Goal: Information Seeking & Learning: Learn about a topic

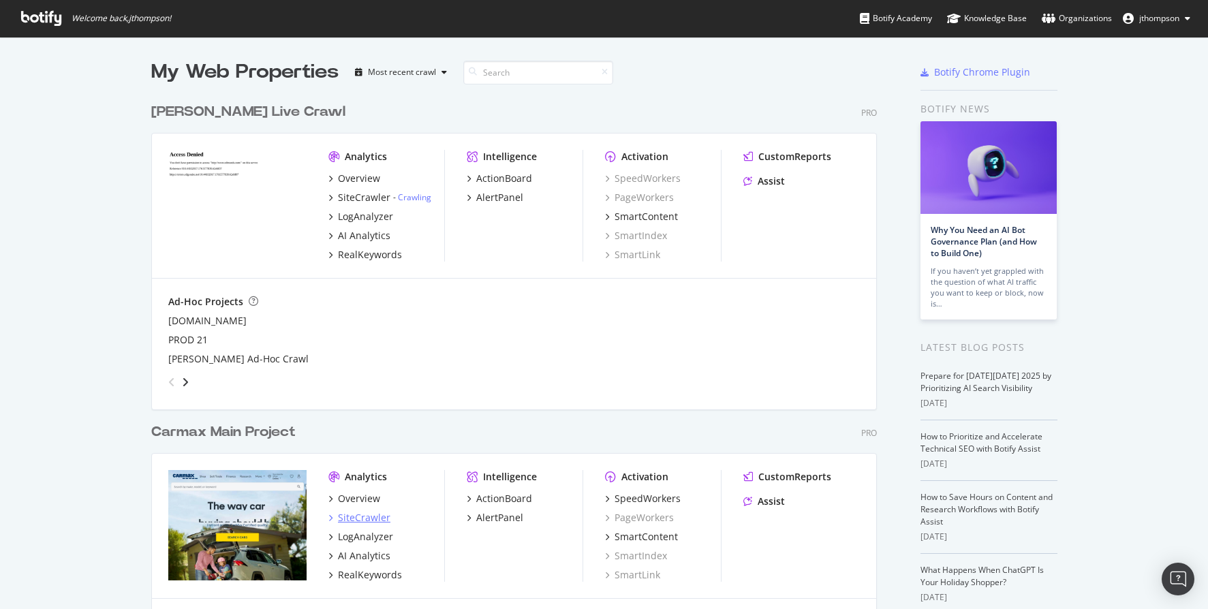
click at [356, 516] on div "SiteCrawler" at bounding box center [364, 518] width 52 height 14
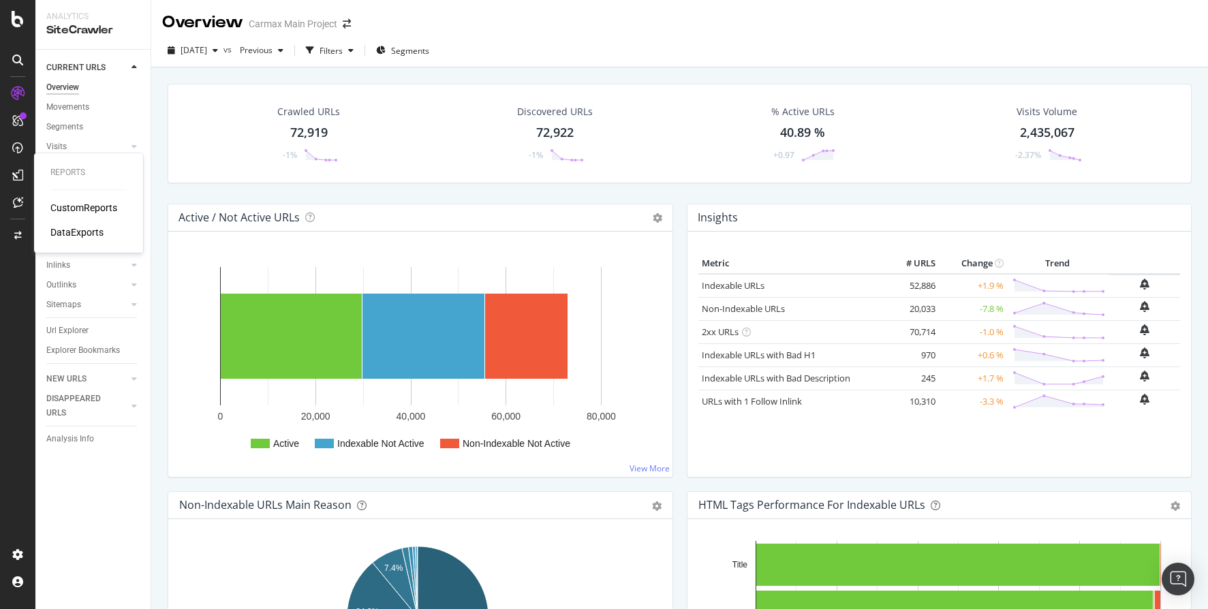
click at [75, 209] on div "CustomReports" at bounding box center [83, 208] width 67 height 14
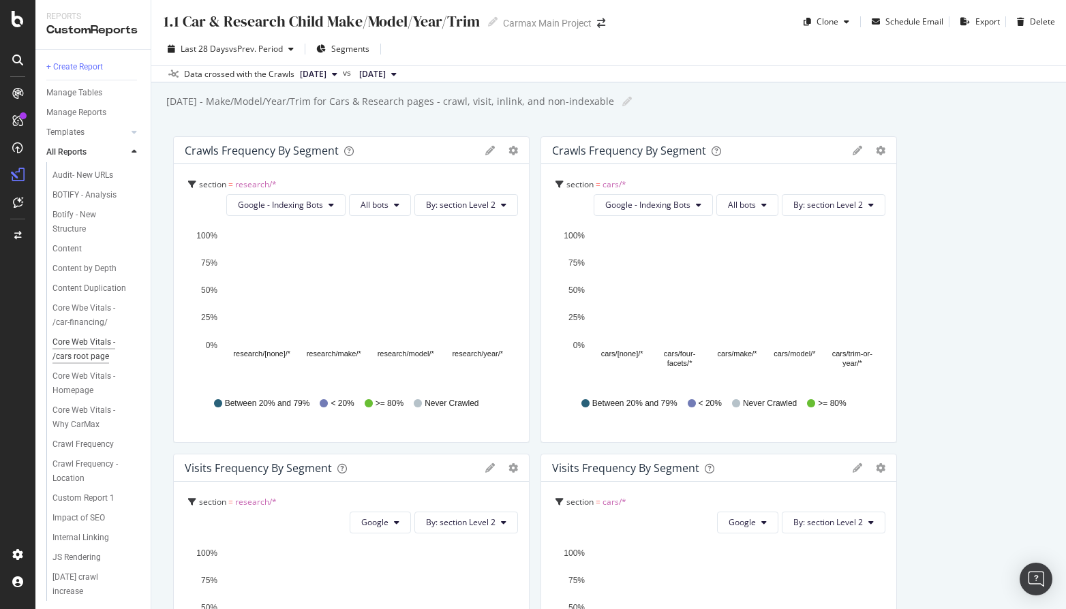
scroll to position [673, 0]
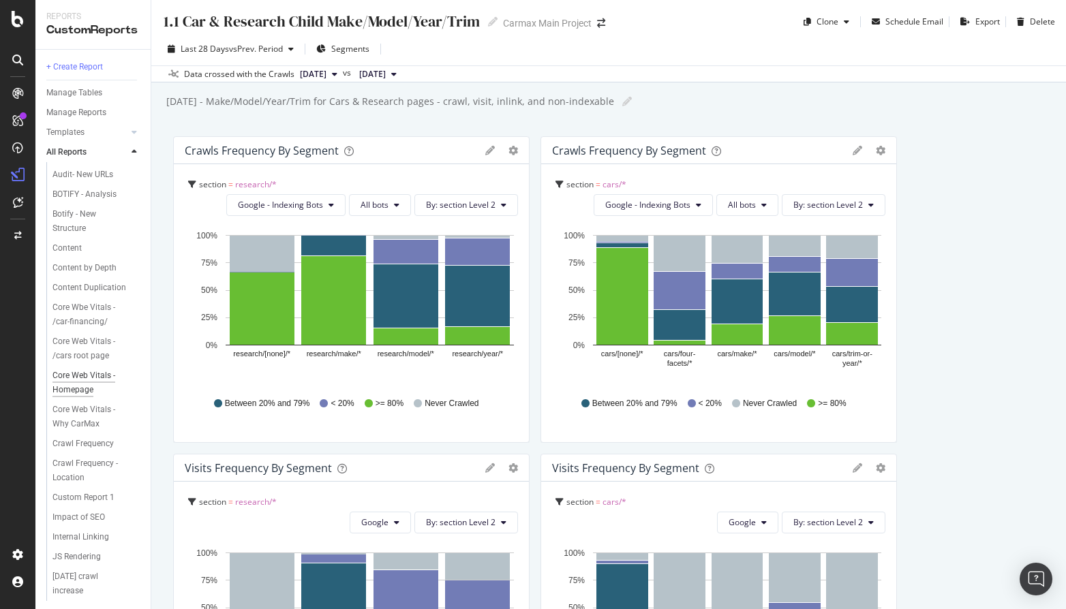
click at [77, 397] on div "Core Web Vitals - Homepage" at bounding box center [91, 383] width 78 height 29
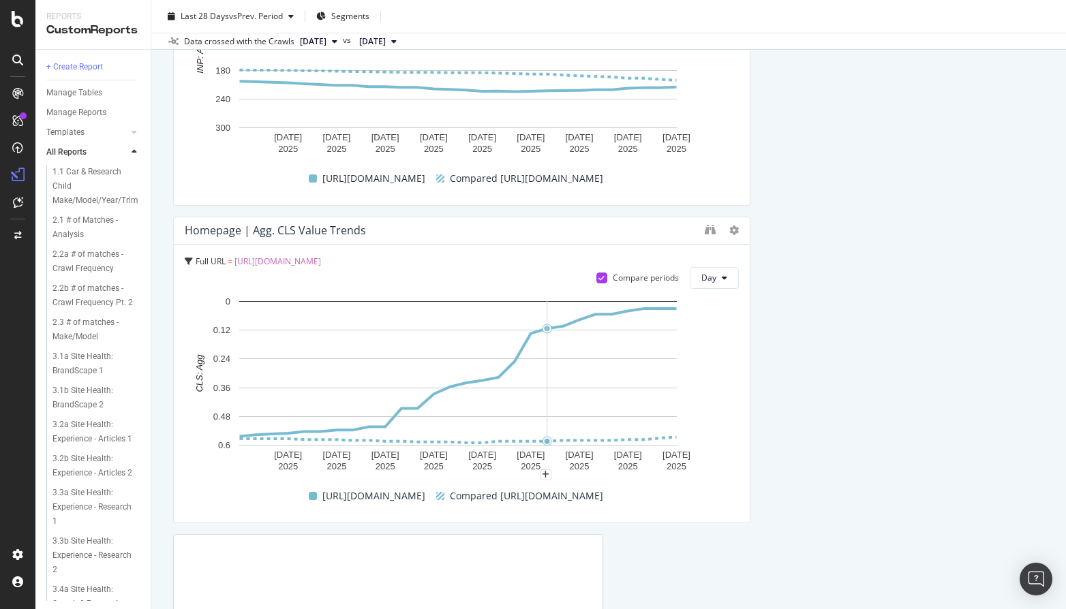
scroll to position [2848, 0]
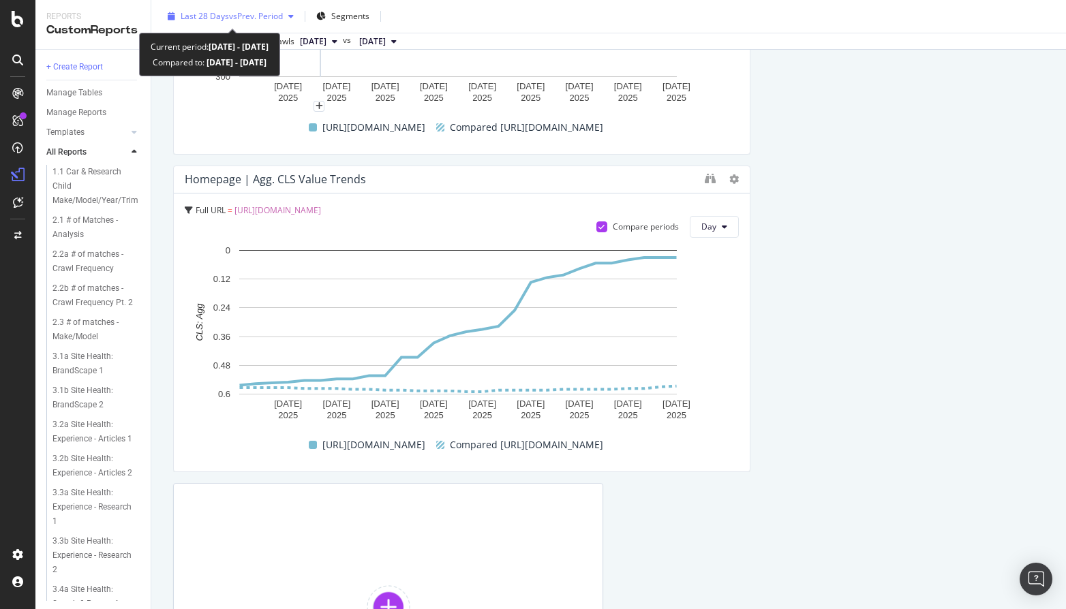
click at [250, 11] on span "vs Prev. Period" at bounding box center [256, 16] width 54 height 12
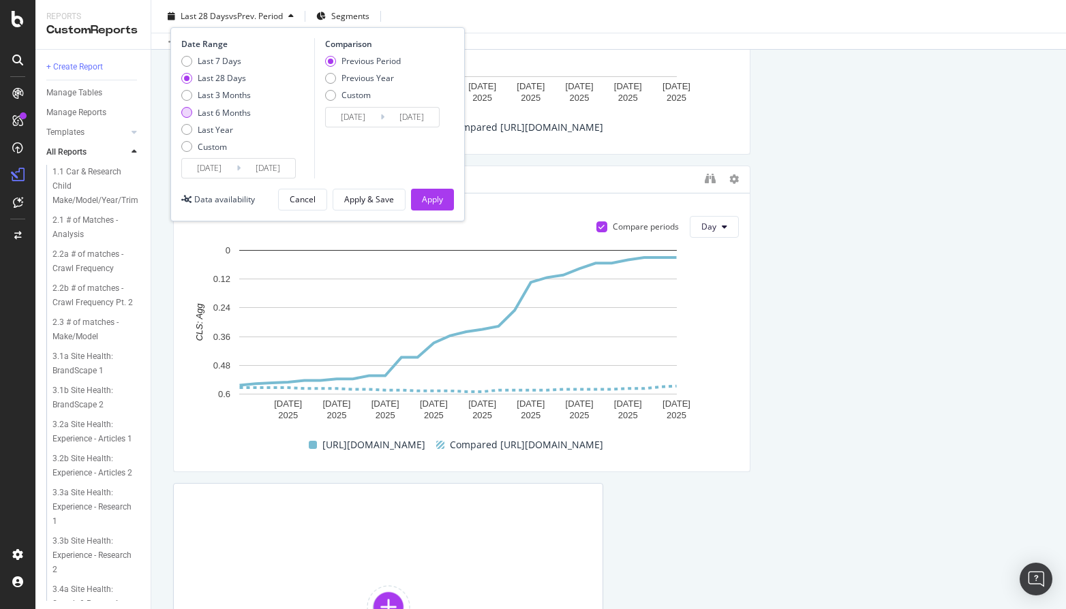
click at [219, 113] on div "Last 6 Months" at bounding box center [224, 113] width 53 height 12
type input "[DATE]"
click at [427, 197] on div "Apply" at bounding box center [432, 200] width 21 height 12
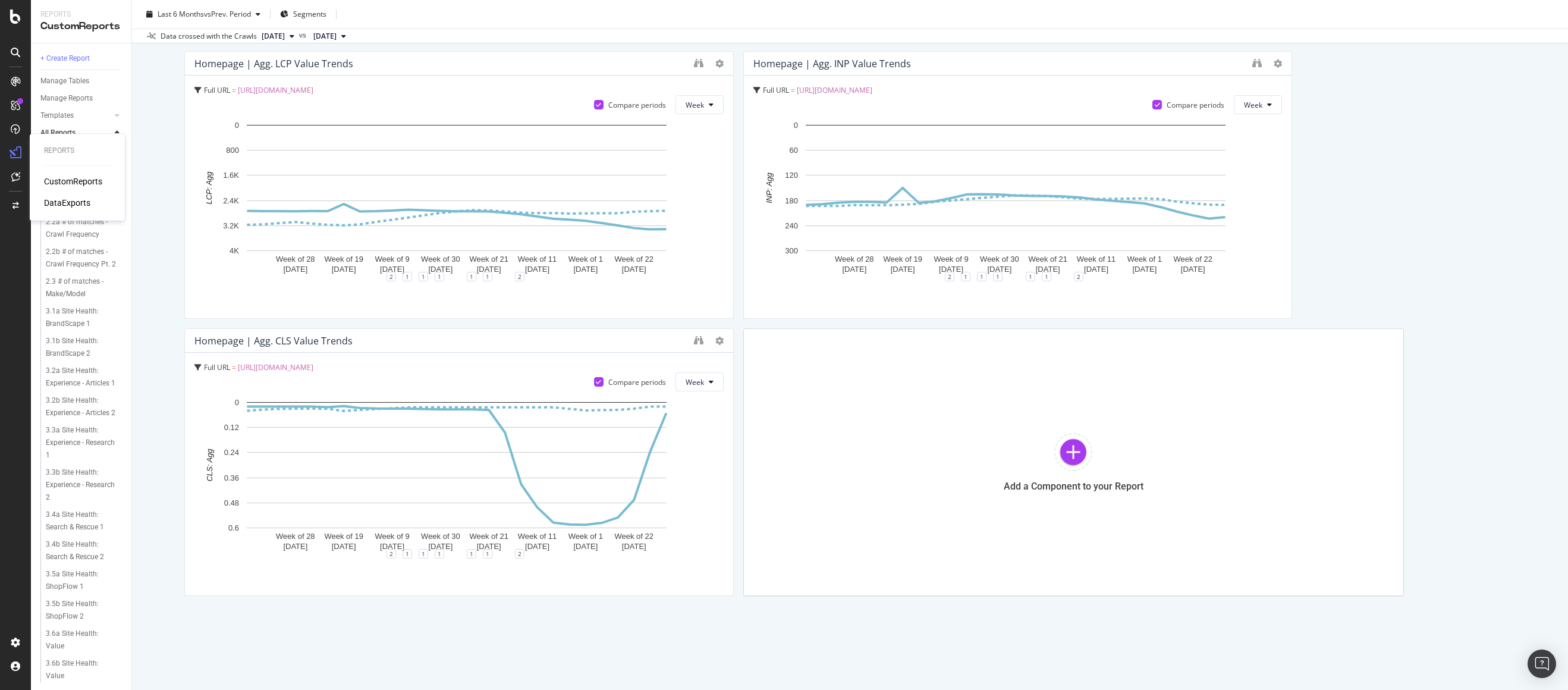
scroll to position [1209, 0]
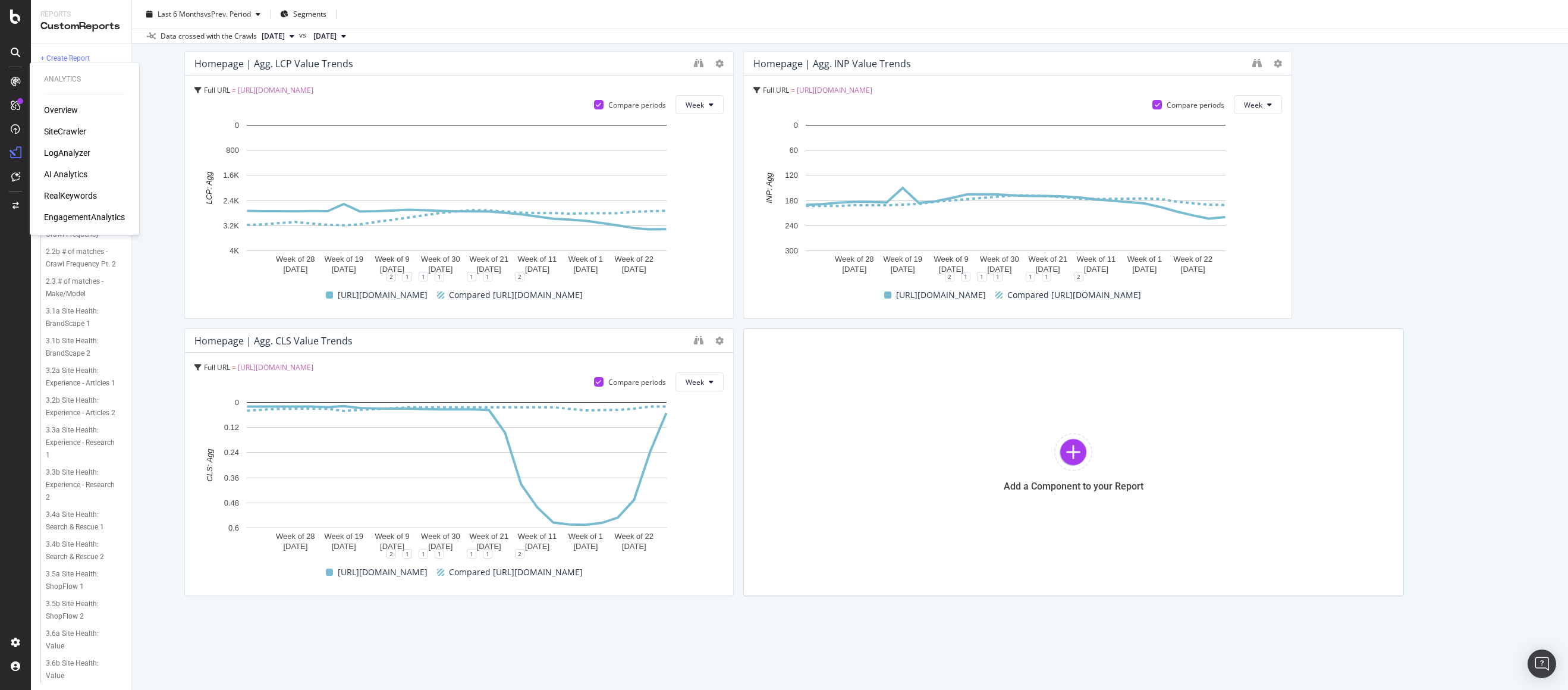
click at [58, 132] on div "SiteCrawler" at bounding box center [65, 132] width 42 height 12
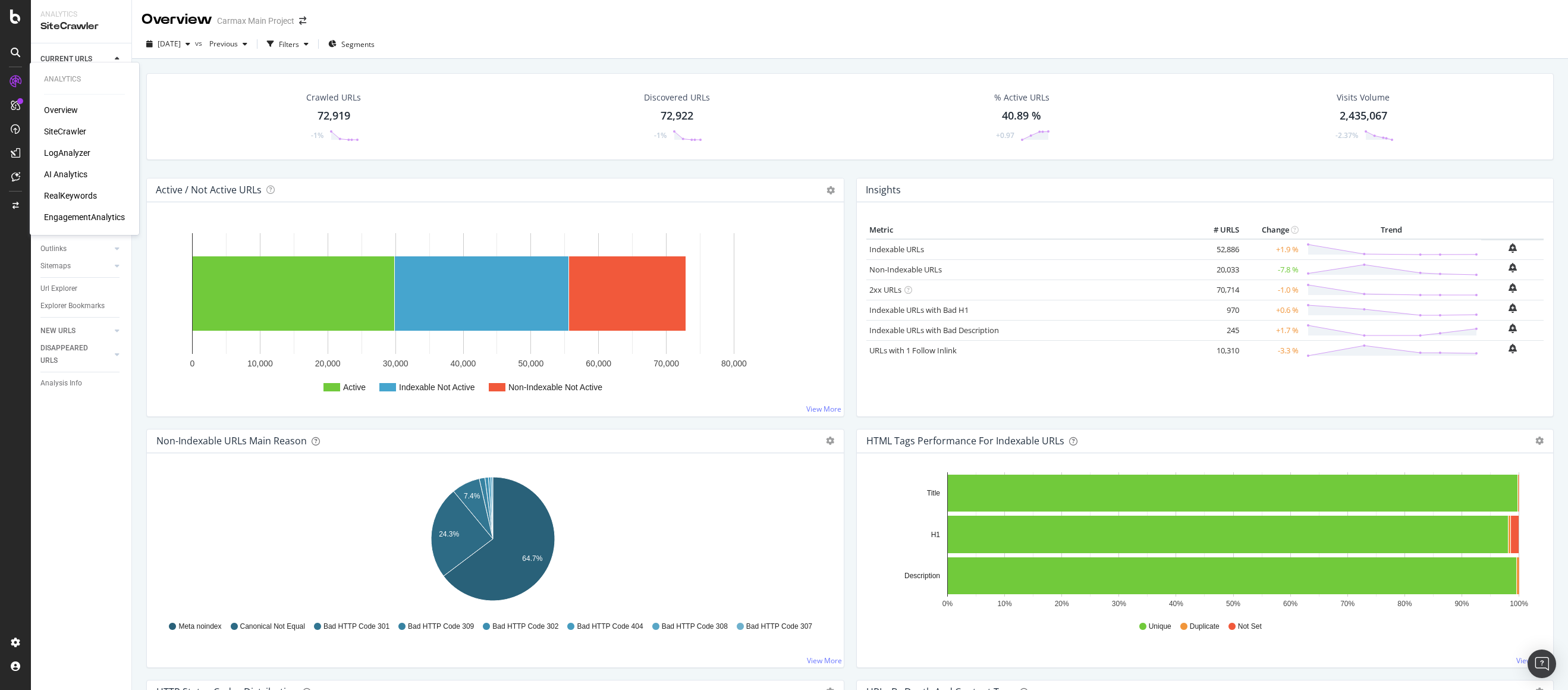
click at [70, 195] on div "RealKeywords" at bounding box center [70, 195] width 53 height 12
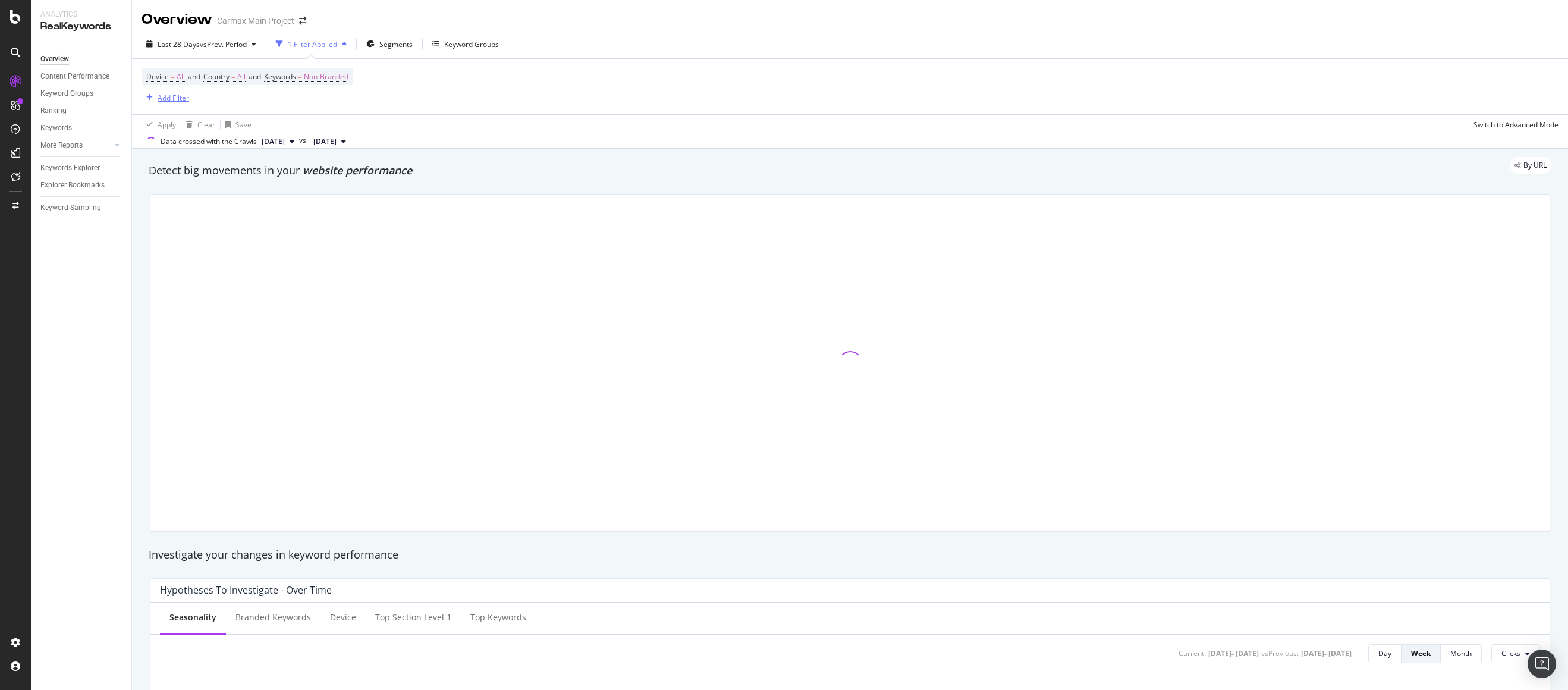
click at [176, 100] on div "Add Filter" at bounding box center [174, 98] width 31 height 10
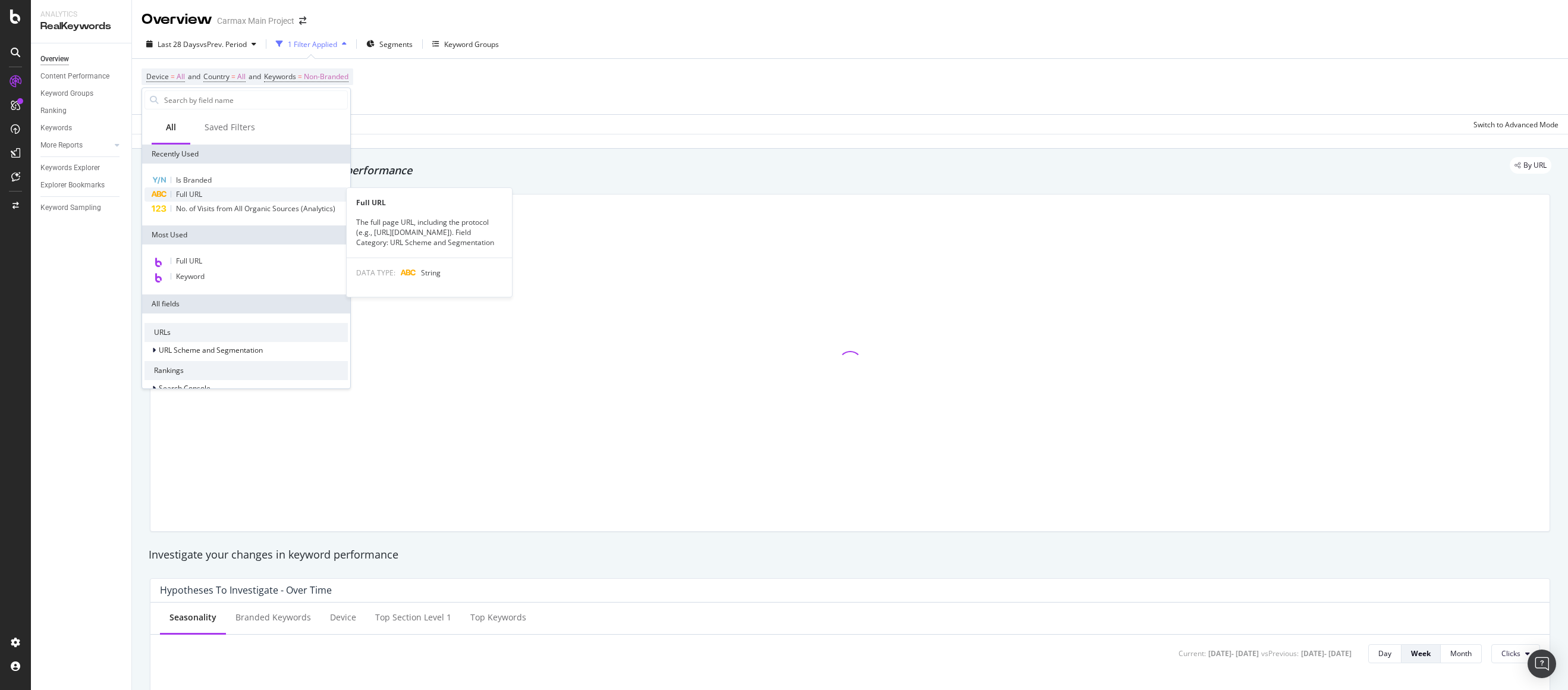
click at [195, 192] on span "Full URL" at bounding box center [189, 195] width 26 height 10
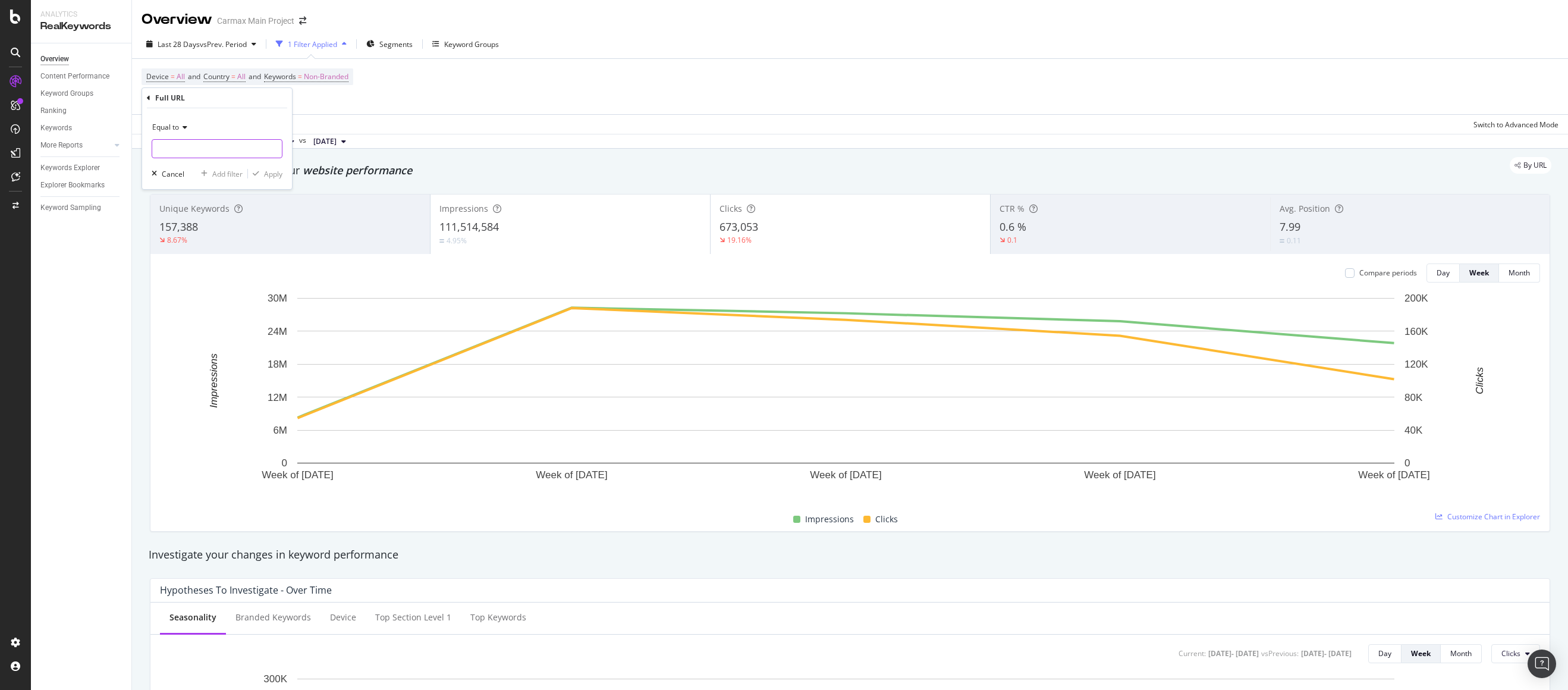
click at [222, 150] on input "text" at bounding box center [216, 148] width 130 height 19
type input "[URL][DOMAIN_NAME]"
click at [266, 176] on div "Apply" at bounding box center [273, 174] width 18 height 10
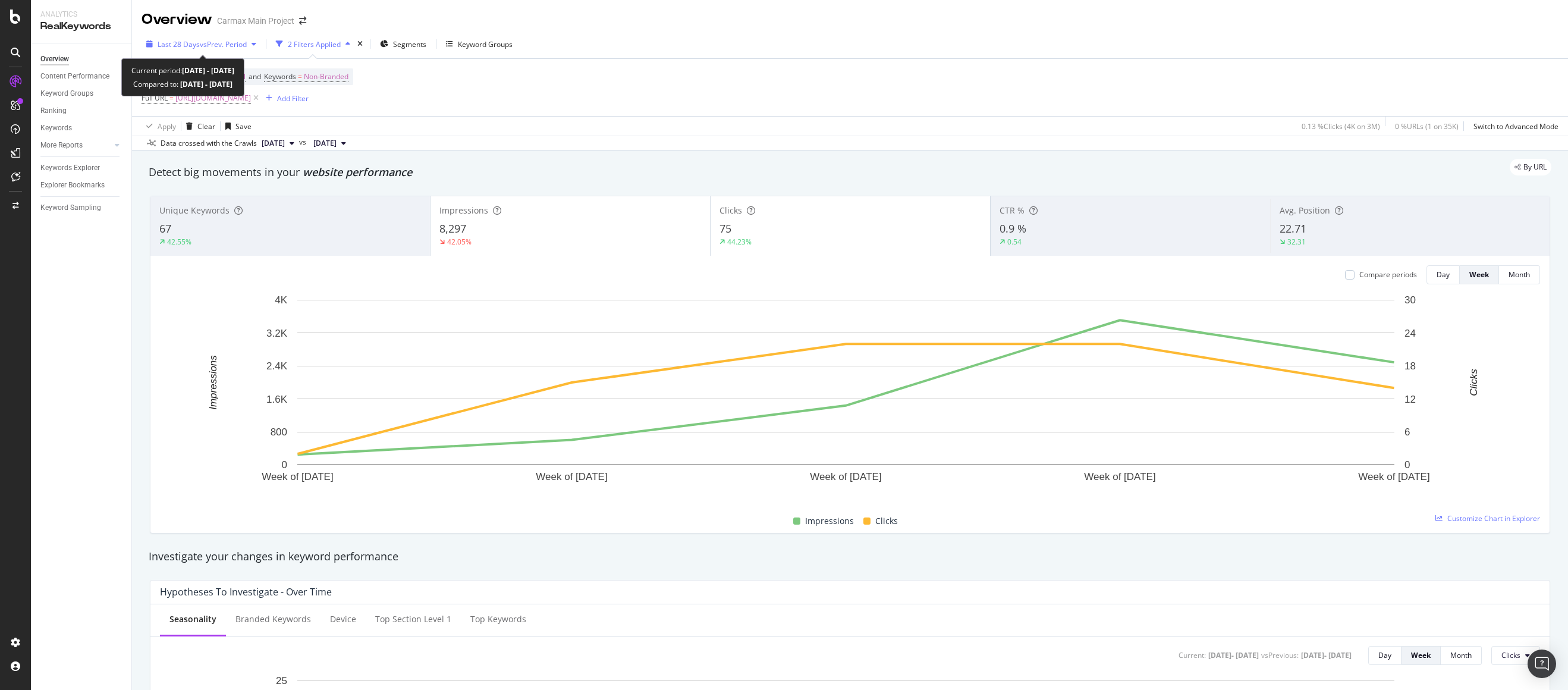
click at [239, 48] on span "vs Prev. Period" at bounding box center [223, 44] width 47 height 10
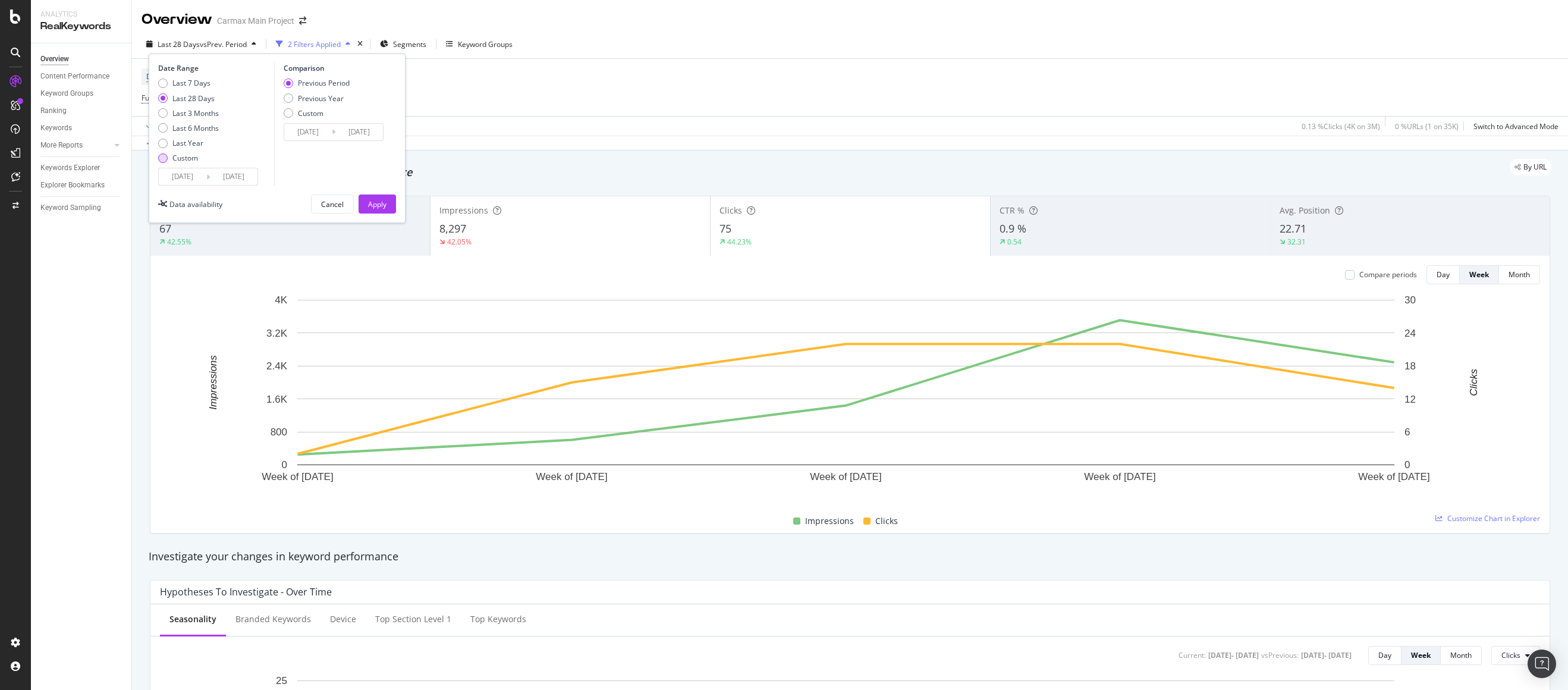
click at [168, 162] on div "Custom" at bounding box center [188, 158] width 61 height 10
click at [173, 175] on input "[DATE]" at bounding box center [182, 176] width 48 height 17
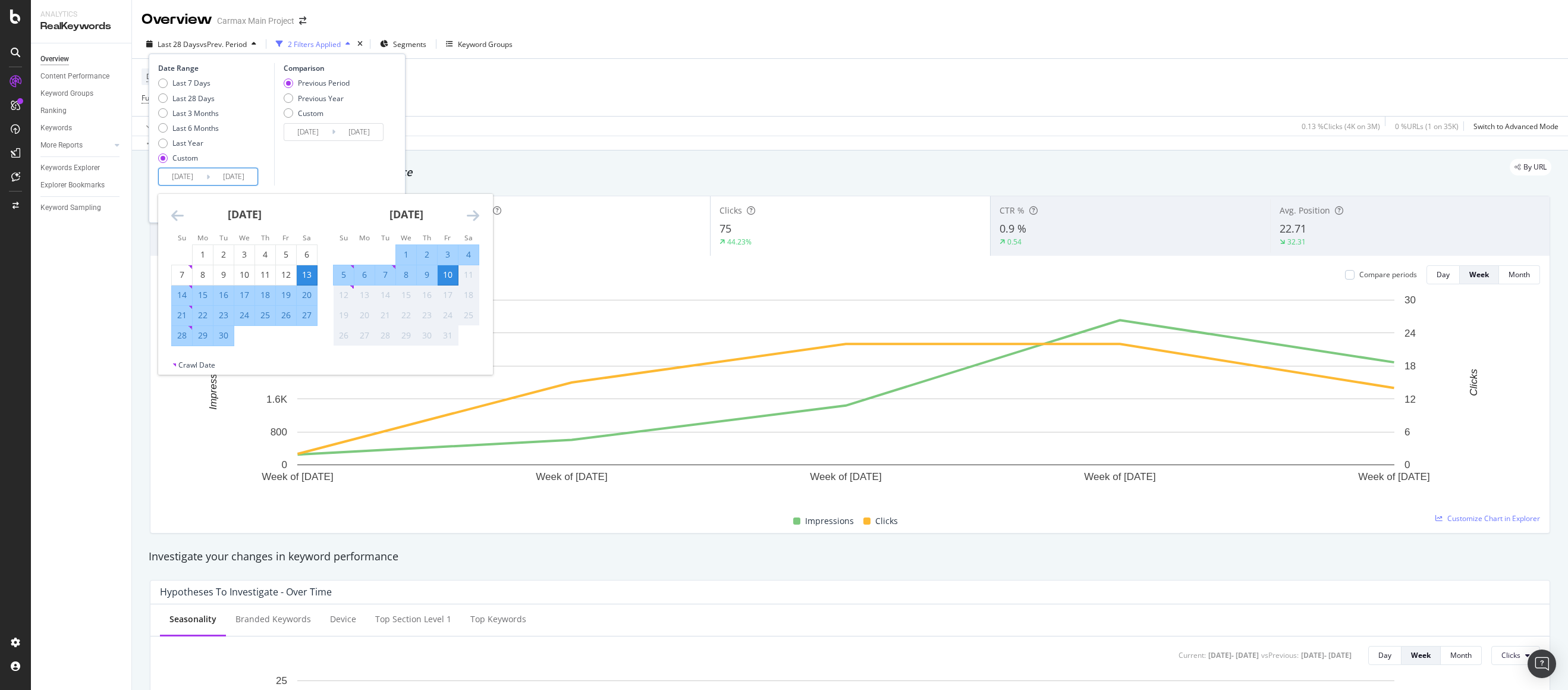
click at [168, 214] on div "[DATE] 1 2 3 4 5 6 7 8 9 10 11 12 13 14 15 16 17 18 19 20 21 22 23 24 25 26 27 …" at bounding box center [243, 270] width 161 height 152
click at [169, 214] on div "[DATE] 1 2 3 4 5 6 7 8 9 10 11 12 13 14 15 16 17 18 19 20 21 22 23 24 25 26 27 …" at bounding box center [243, 270] width 161 height 152
click at [171, 213] on icon "Move backward to switch to the previous month." at bounding box center [177, 215] width 12 height 14
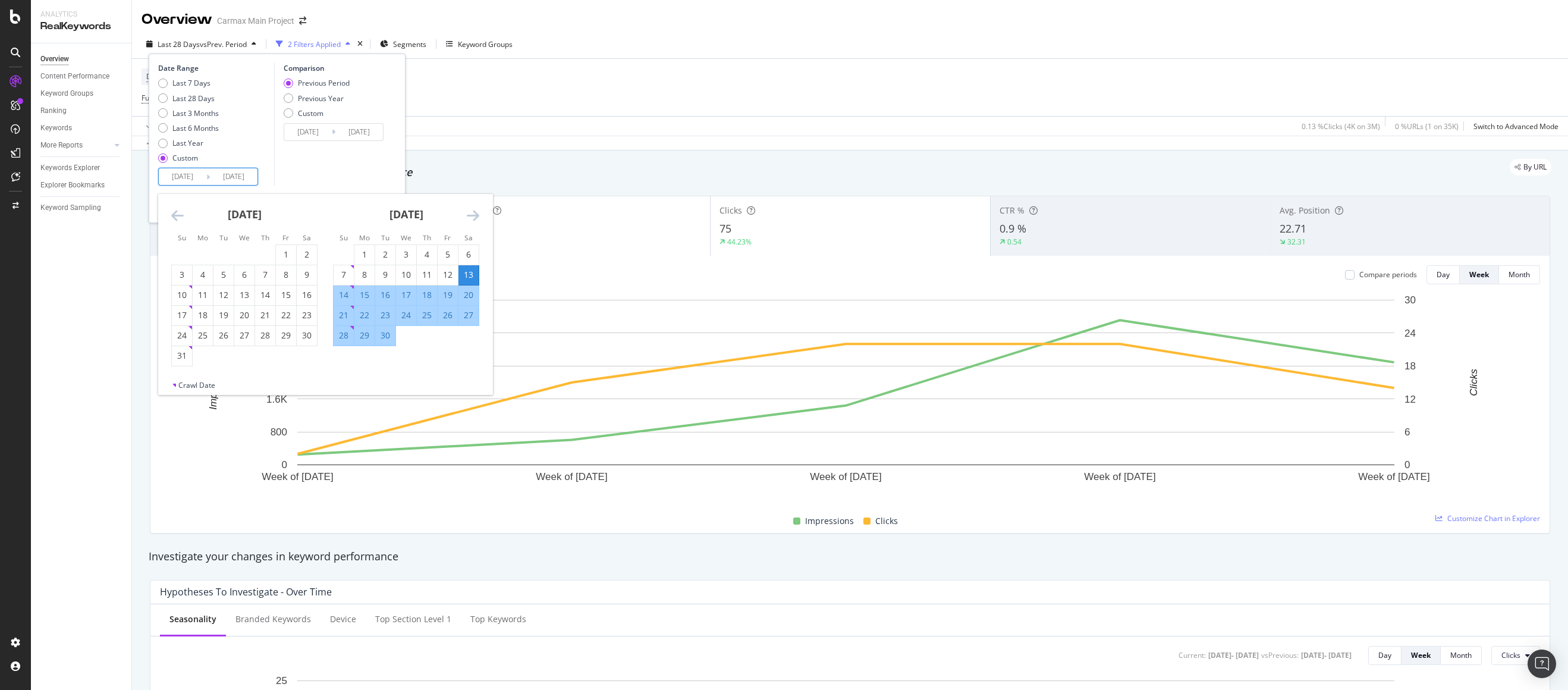
click at [171, 213] on icon "Move backward to switch to the previous month." at bounding box center [177, 215] width 12 height 14
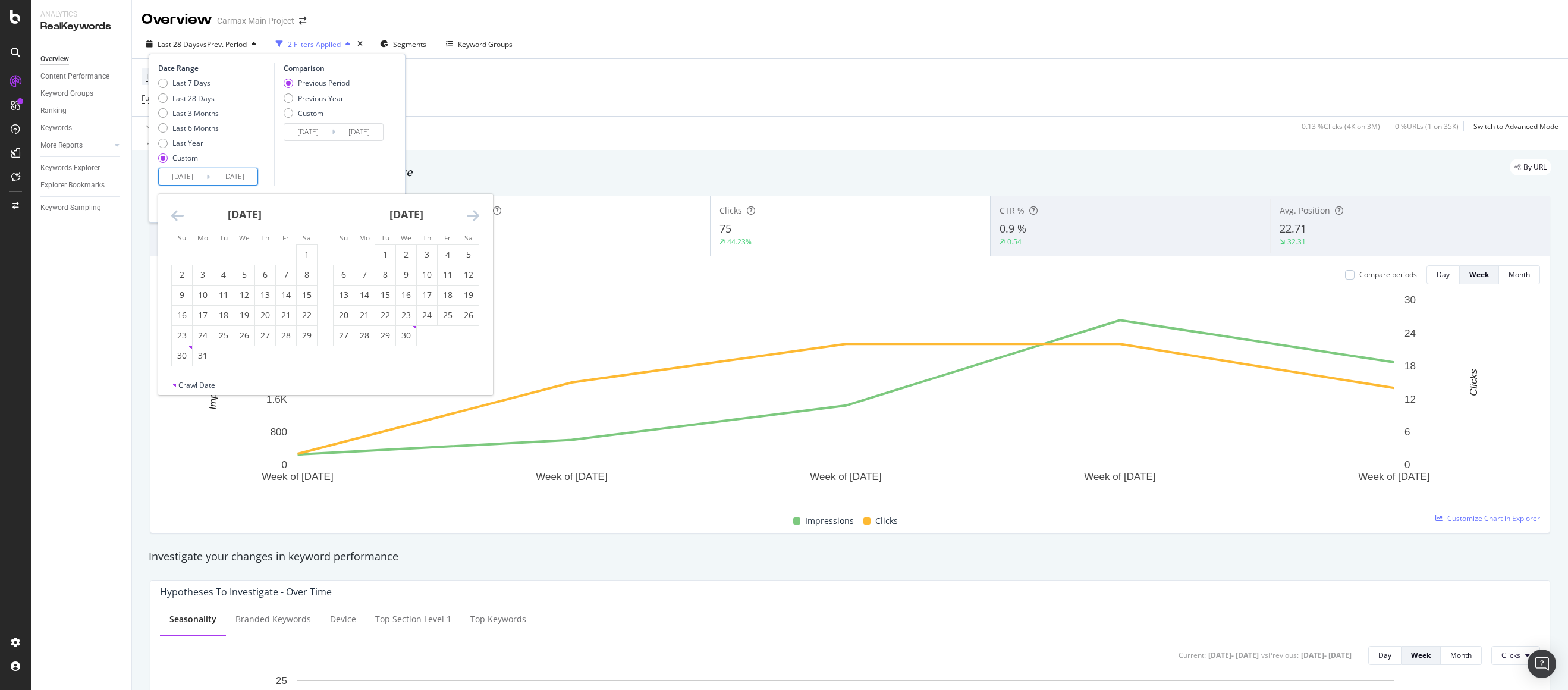
click at [171, 213] on icon "Move backward to switch to the previous month." at bounding box center [177, 215] width 12 height 14
click at [173, 217] on icon "Move backward to switch to the previous month." at bounding box center [177, 215] width 12 height 14
click at [186, 333] on div "29" at bounding box center [181, 336] width 20 height 12
type input "[DATE]"
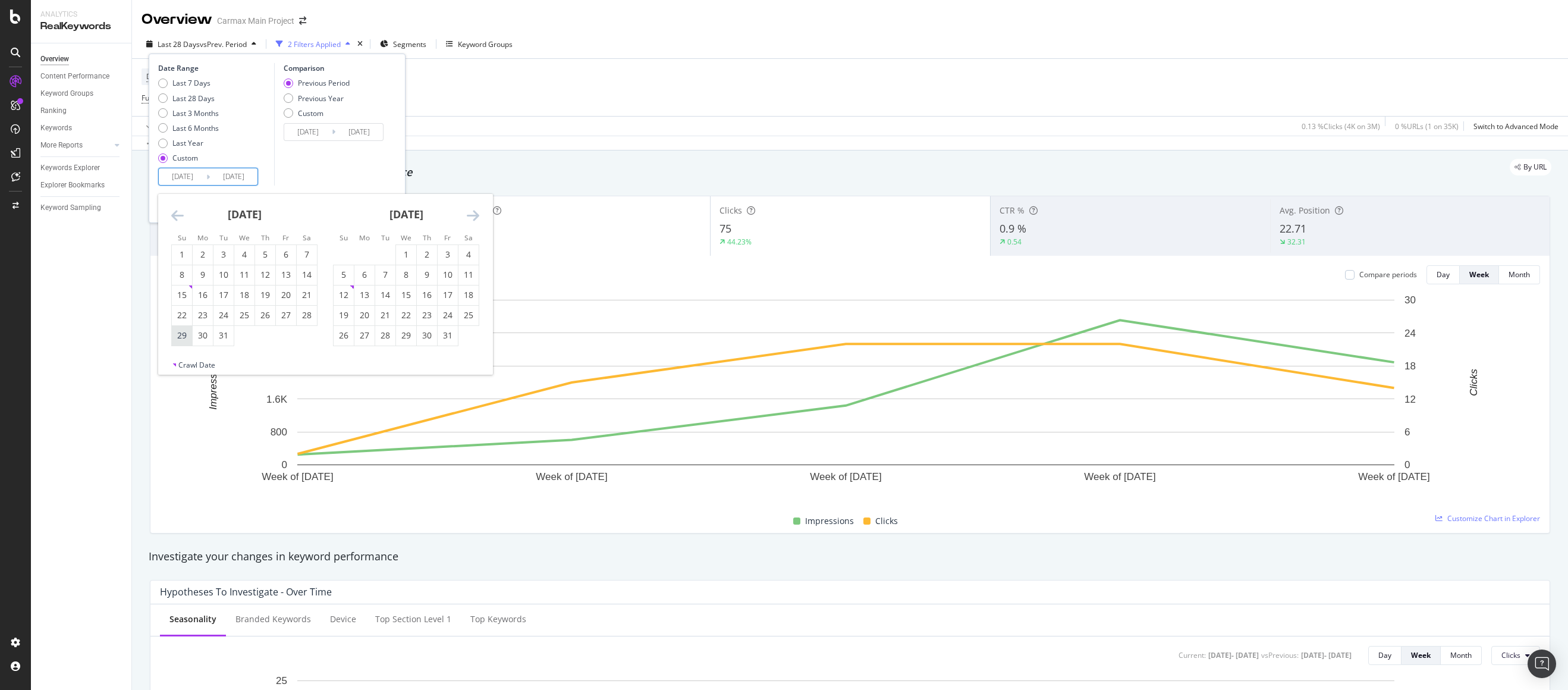
type input "[DATE]"
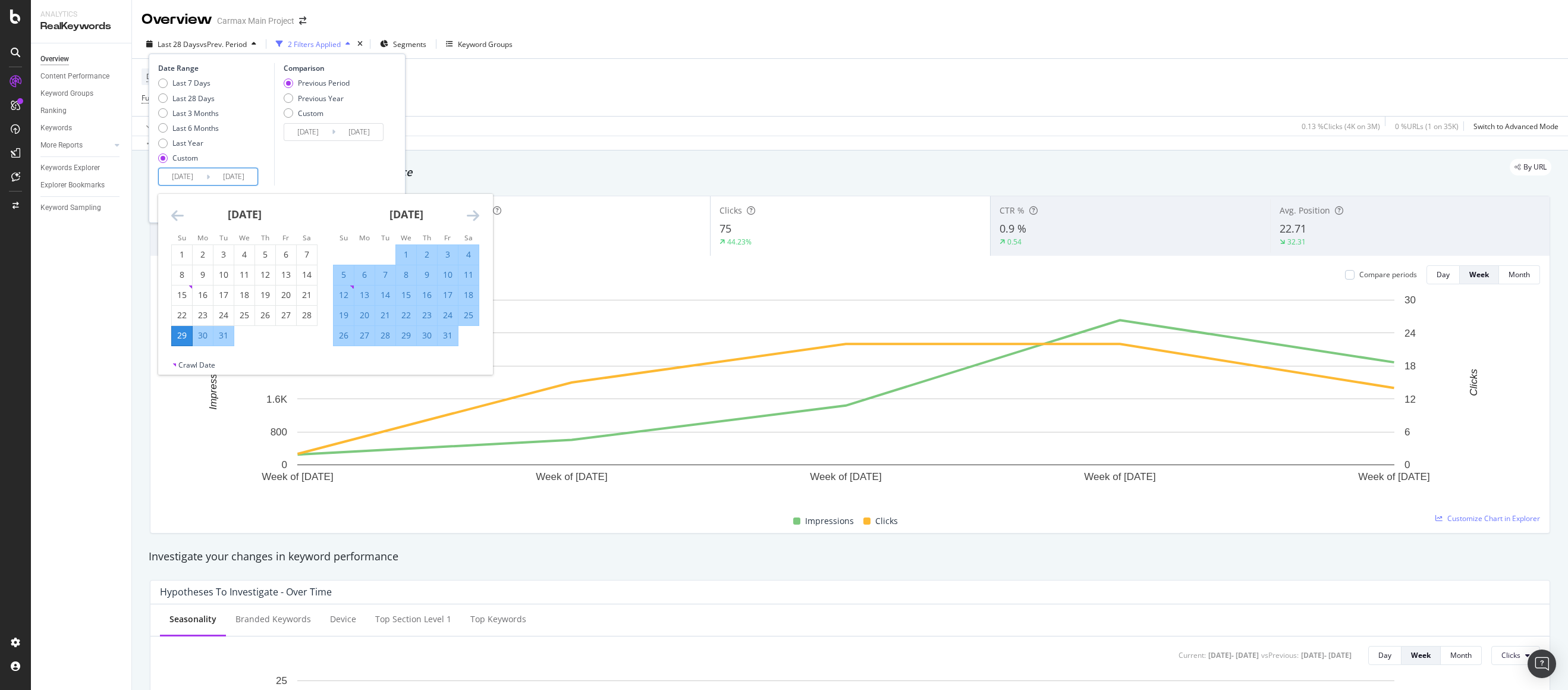
click at [471, 213] on icon "Move forward to switch to the next month." at bounding box center [473, 215] width 12 height 14
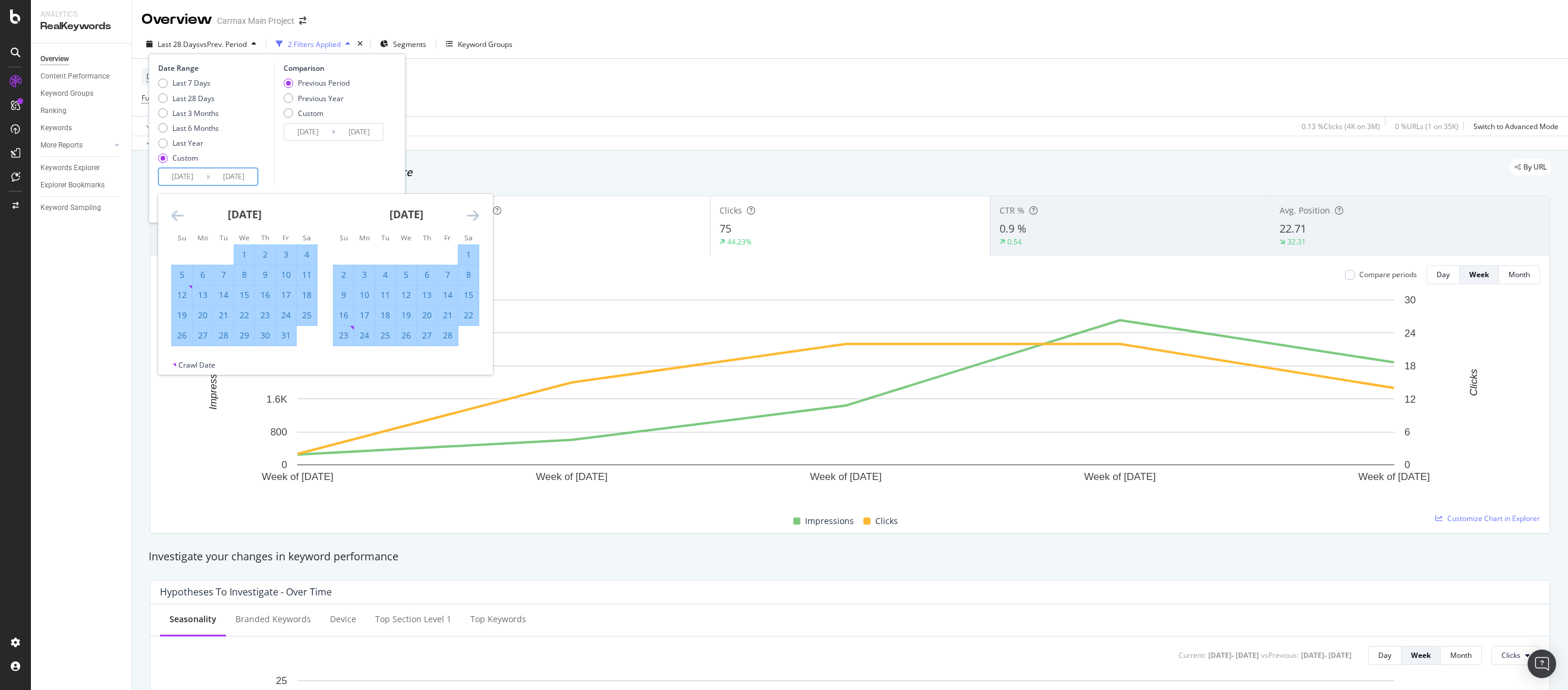
click at [471, 214] on icon "Move forward to switch to the next month." at bounding box center [473, 215] width 12 height 14
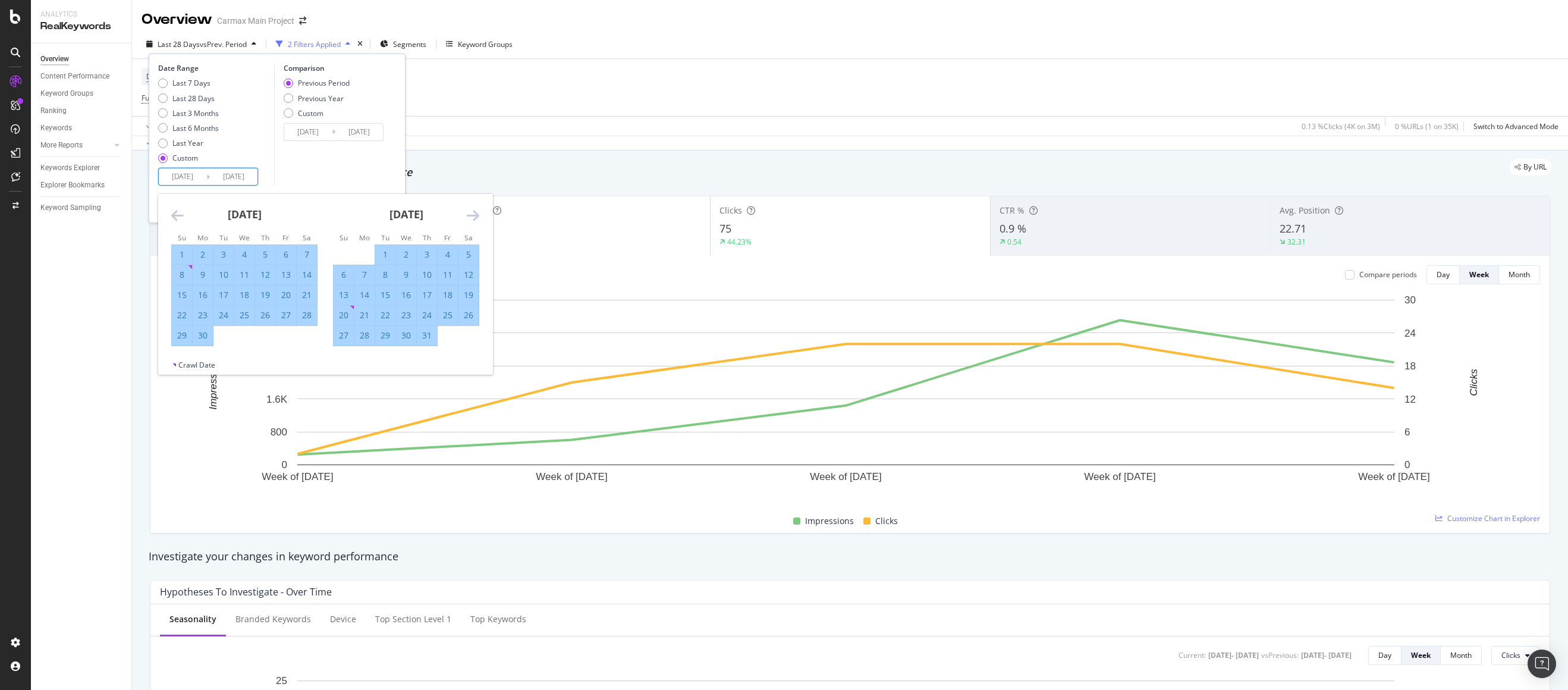
click at [471, 214] on icon "Move forward to switch to the next month." at bounding box center [473, 215] width 12 height 14
click at [472, 214] on icon "Move forward to switch to the next month." at bounding box center [473, 215] width 12 height 14
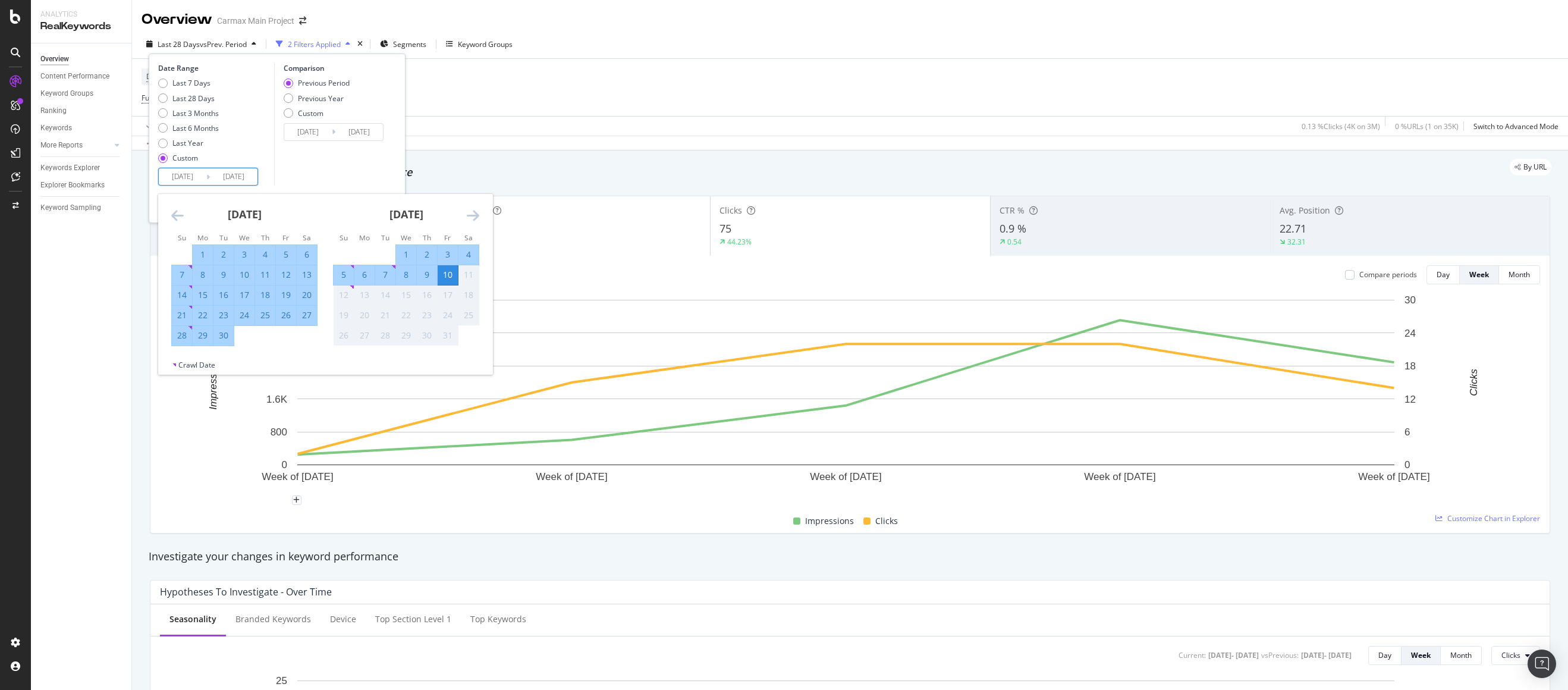
click at [318, 191] on div "Date Range Last 7 Days Last 28 Days Last 3 Months Last 6 Months Last Year Custo…" at bounding box center [277, 138] width 257 height 169
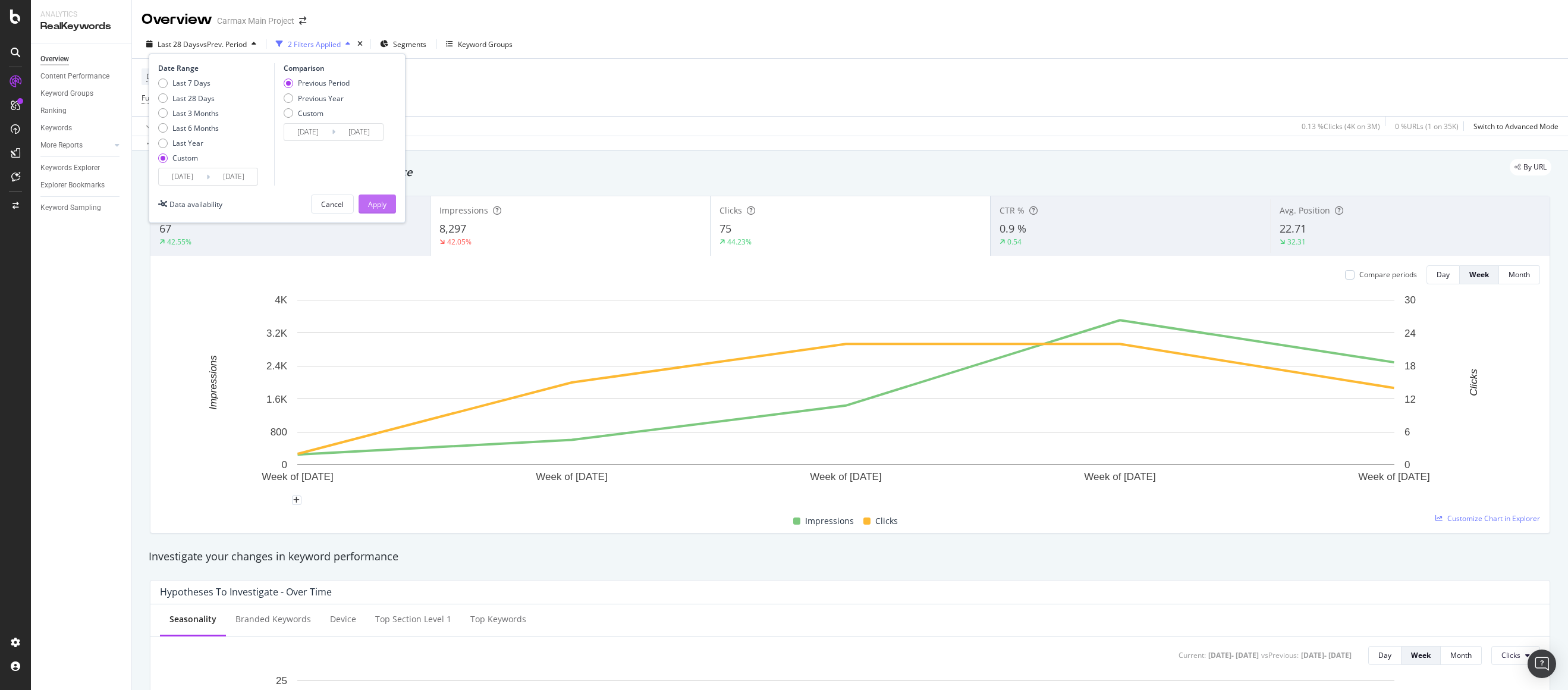
click at [376, 210] on div "Apply" at bounding box center [377, 204] width 18 height 17
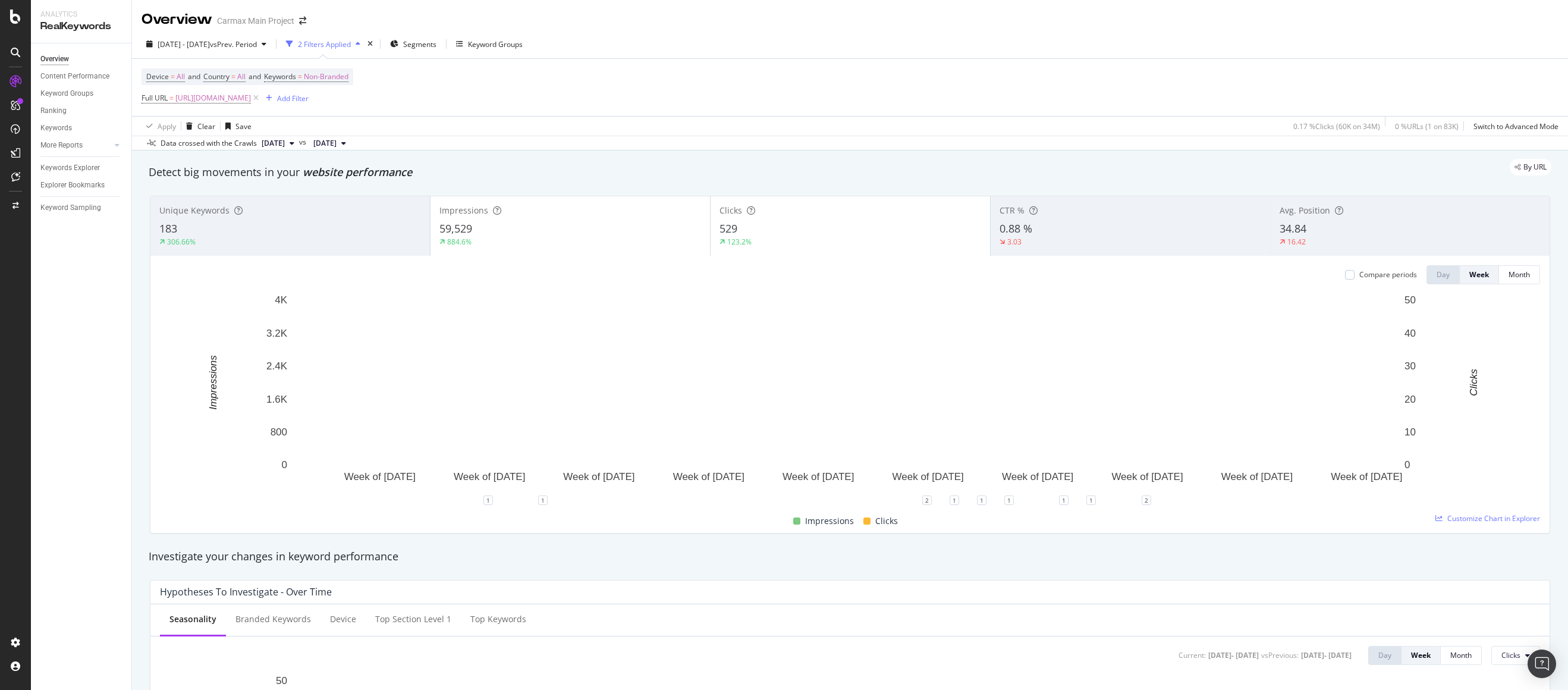
click at [324, 220] on div "Unique Keywords 183 306.66%" at bounding box center [290, 225] width 279 height 53
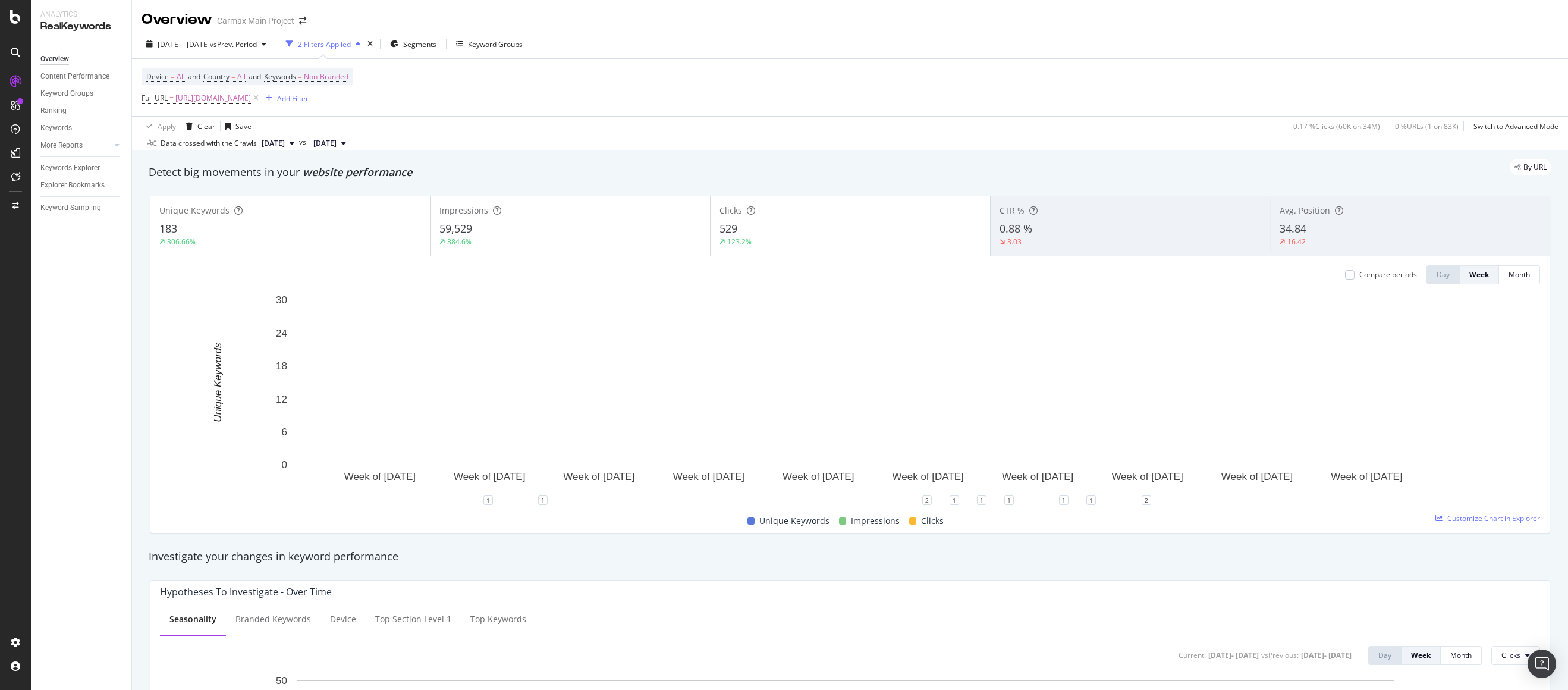
click at [846, 230] on div "529" at bounding box center [851, 229] width 262 height 16
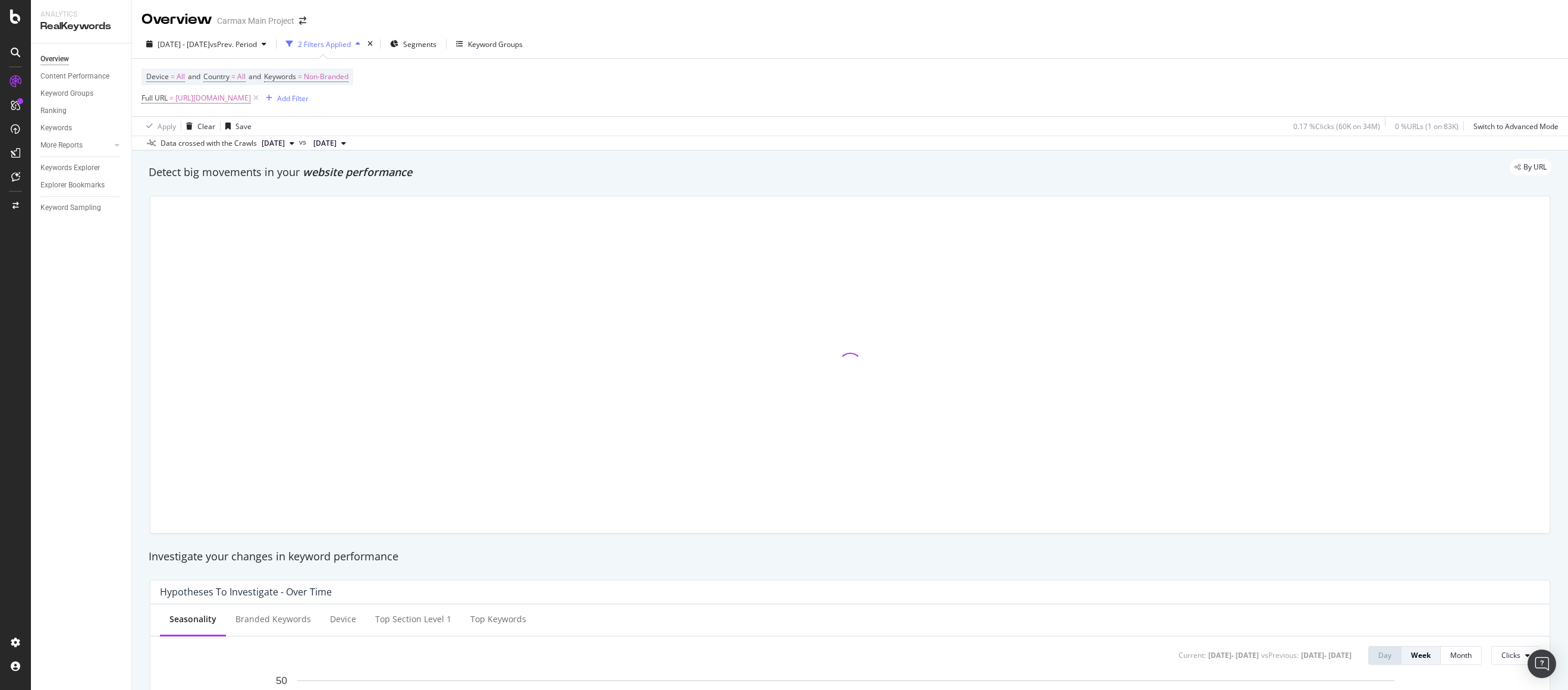
click at [636, 235] on div at bounding box center [850, 365] width 1400 height 337
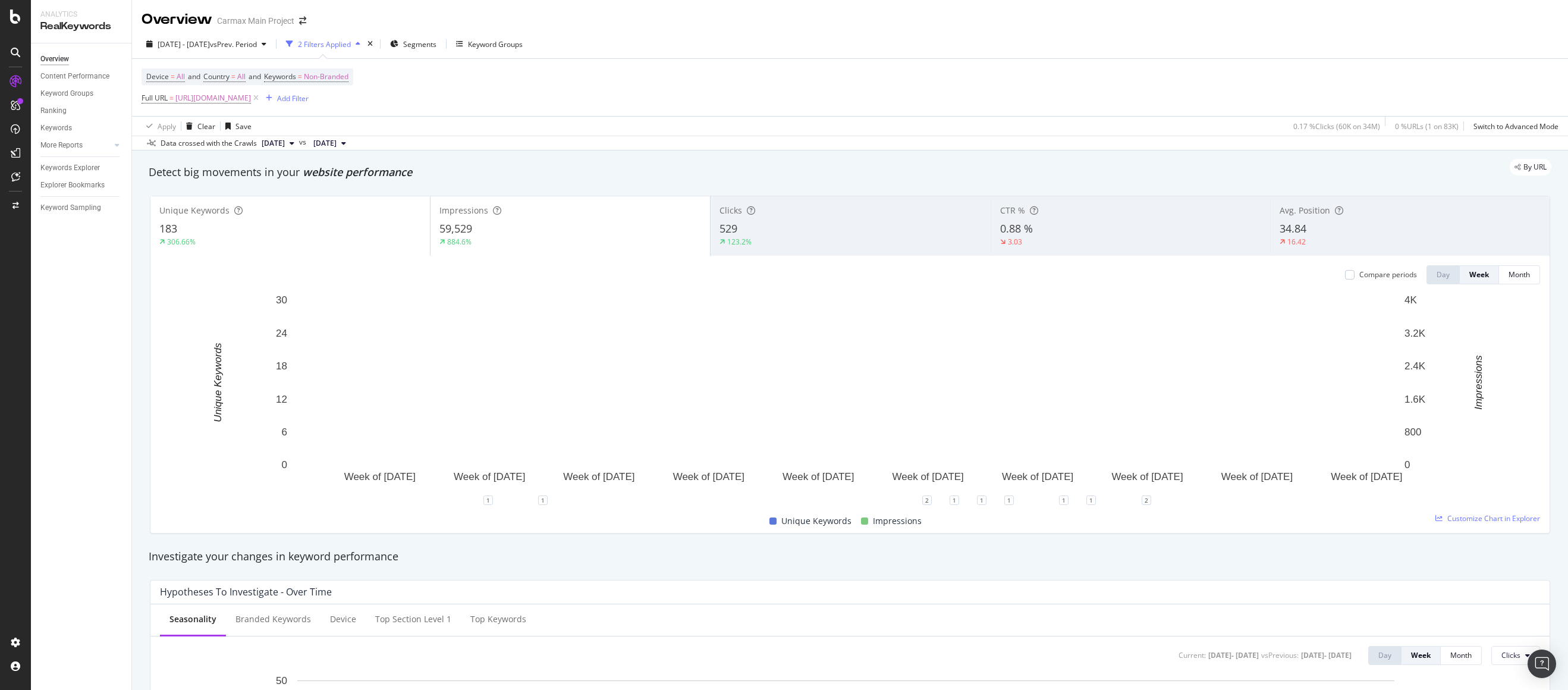
click at [634, 236] on div "59,529" at bounding box center [571, 229] width 262 height 16
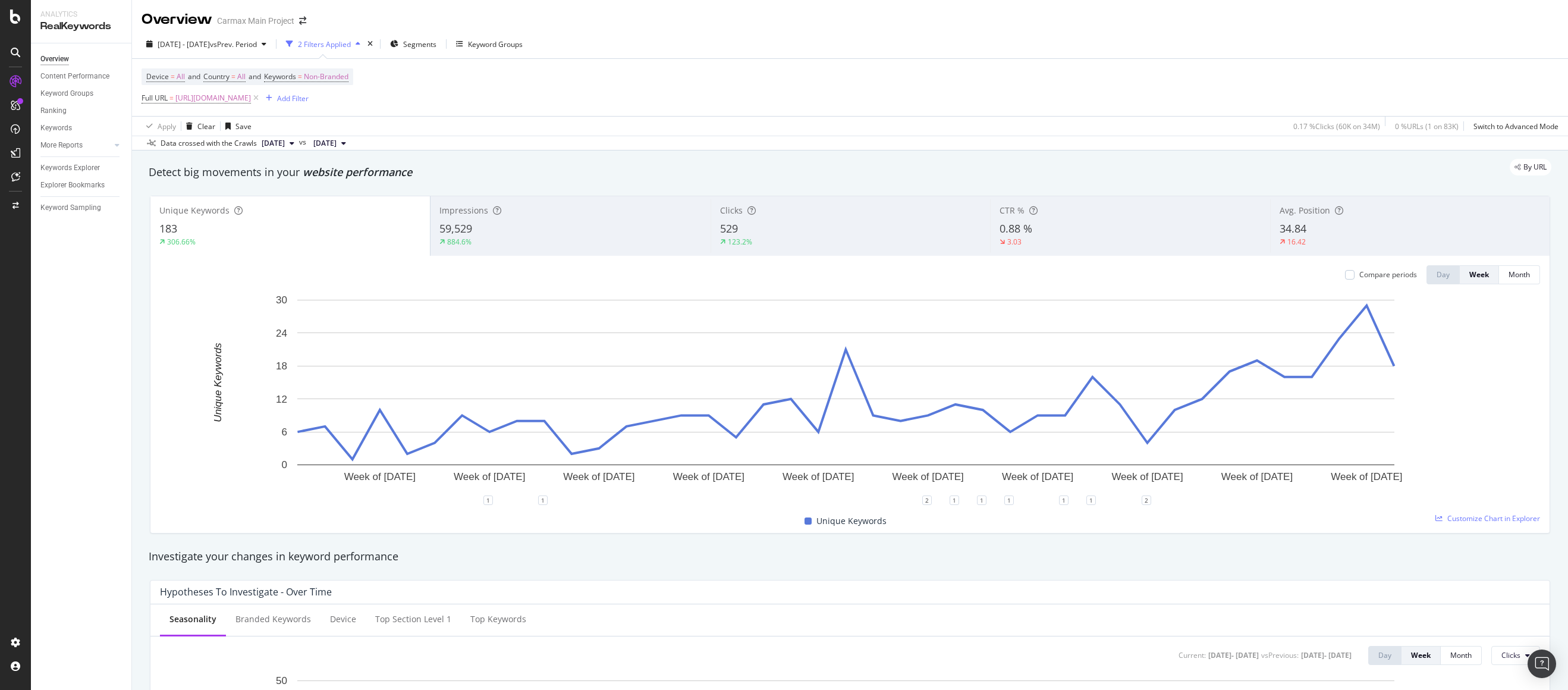
click at [758, 244] on div "123.2%" at bounding box center [850, 242] width 261 height 10
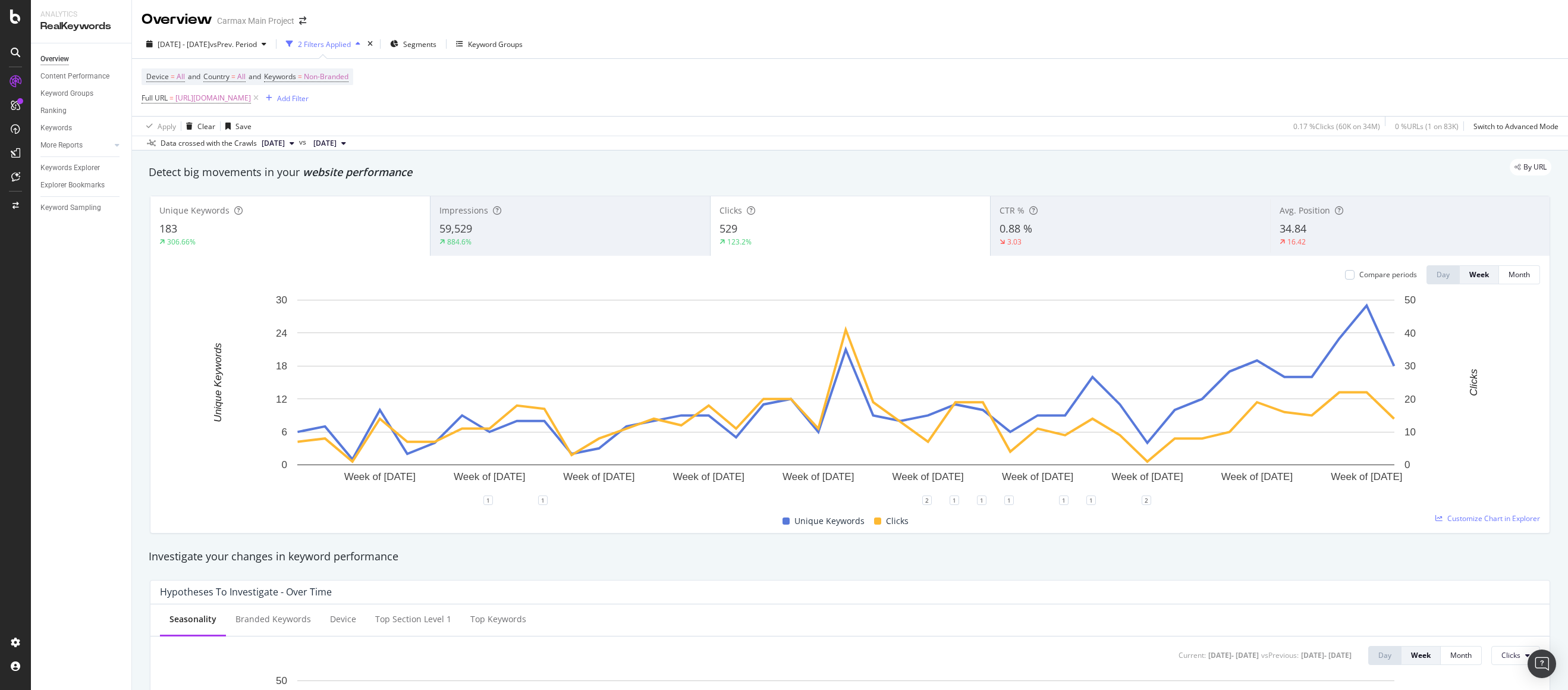
click at [763, 241] on div "123.2%" at bounding box center [851, 242] width 262 height 10
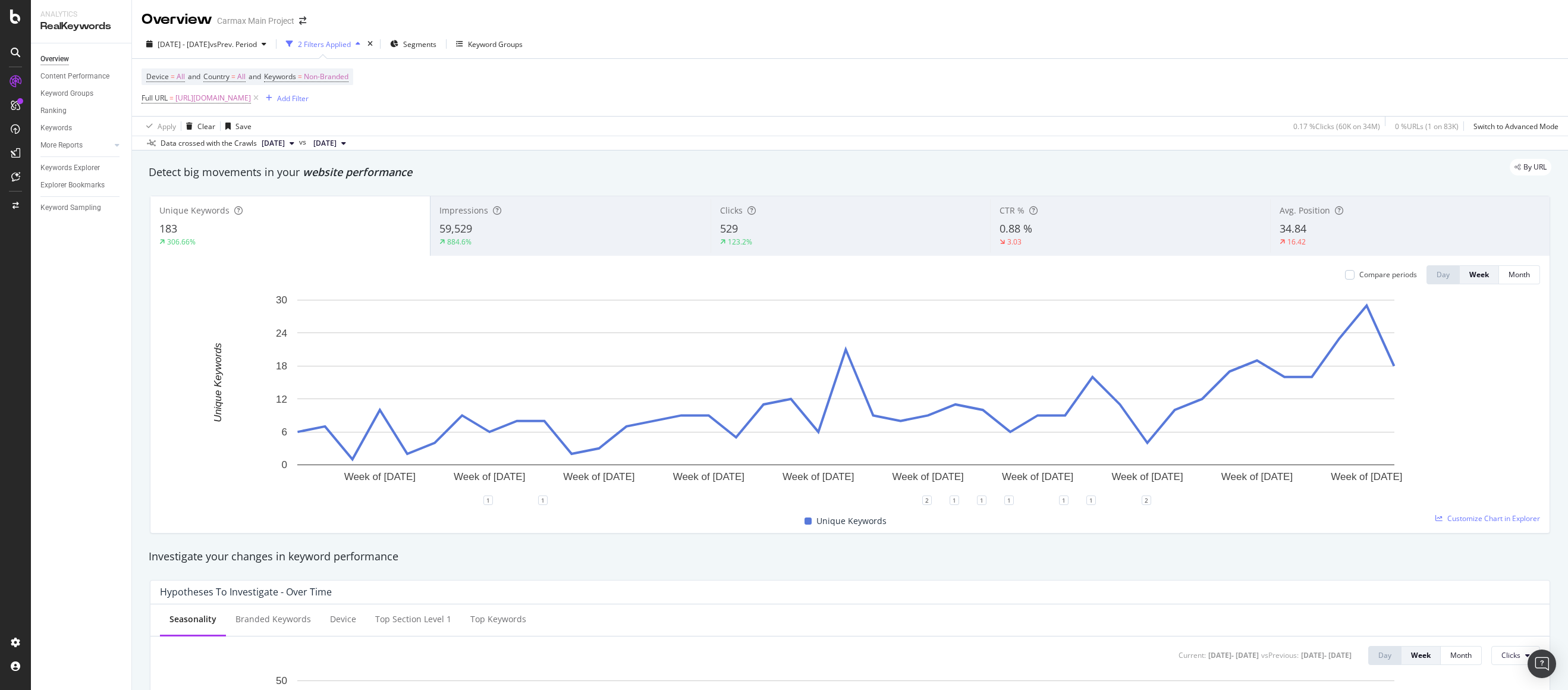
click at [629, 236] on div "884.6%" at bounding box center [571, 242] width 262 height 10
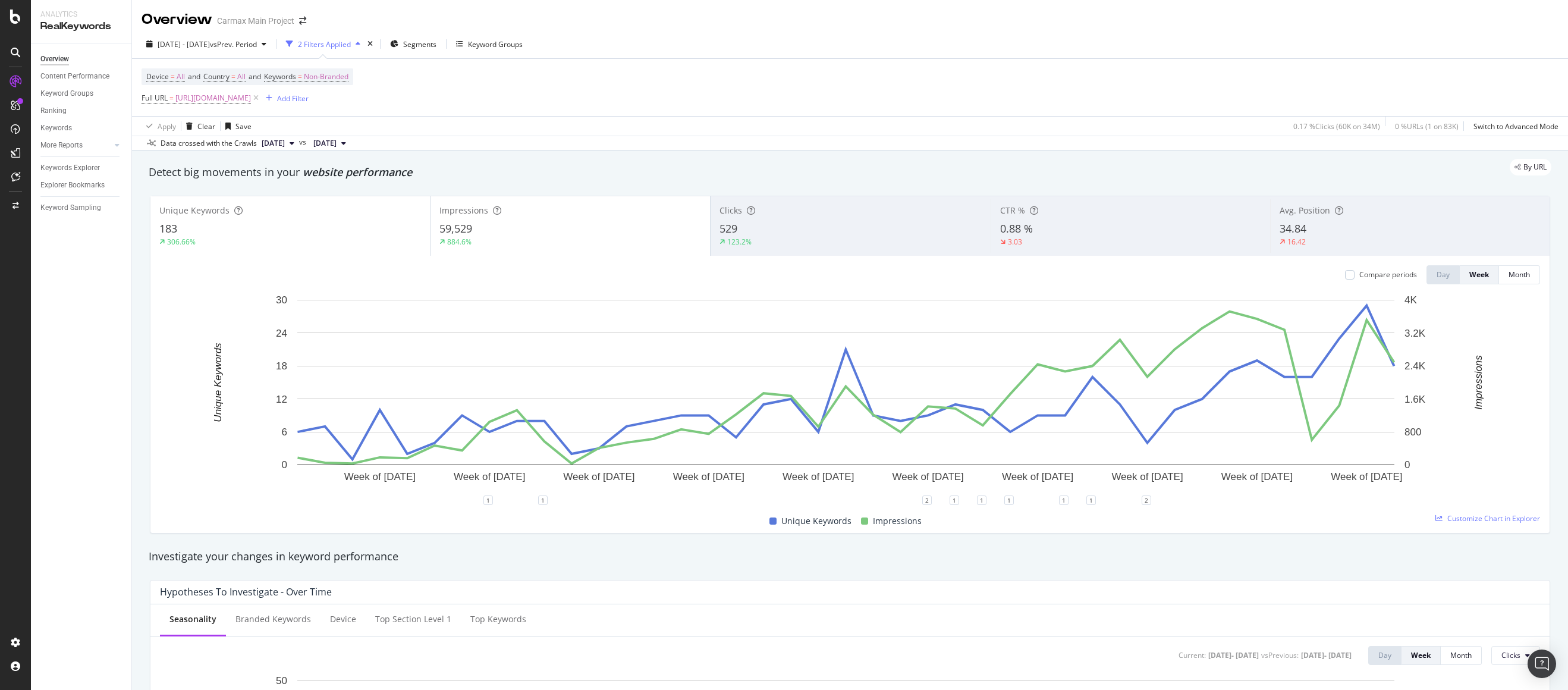
click at [629, 236] on div "884.6%" at bounding box center [571, 242] width 262 height 10
